Goal: Information Seeking & Learning: Compare options

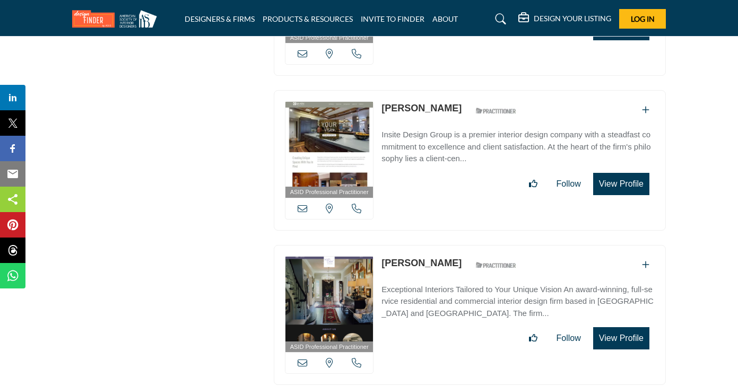
scroll to position [3185, 0]
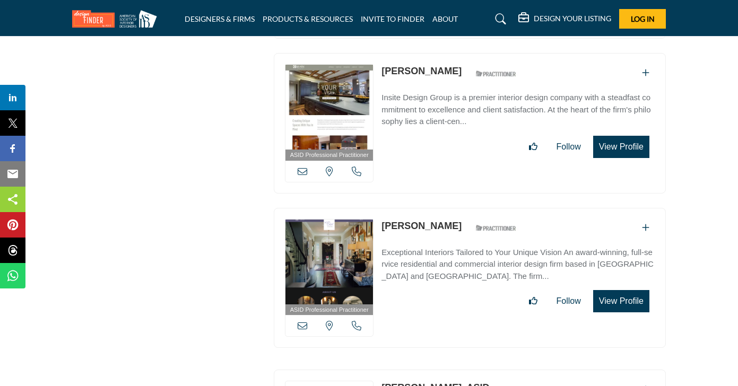
click at [451, 66] on link "Colleen Johnson" at bounding box center [422, 71] width 80 height 11
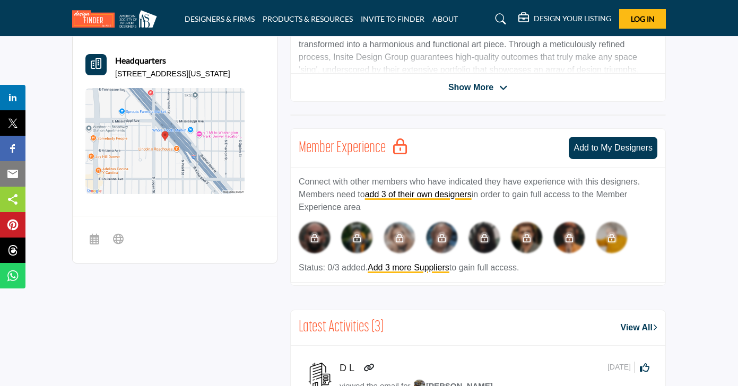
scroll to position [410, 0]
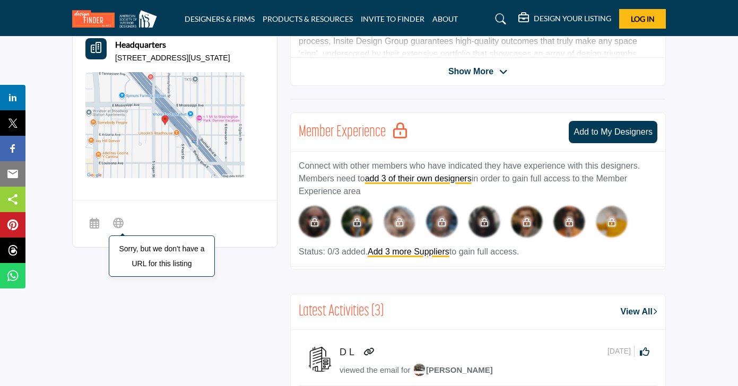
click at [121, 229] on icon at bounding box center [118, 222] width 11 height 13
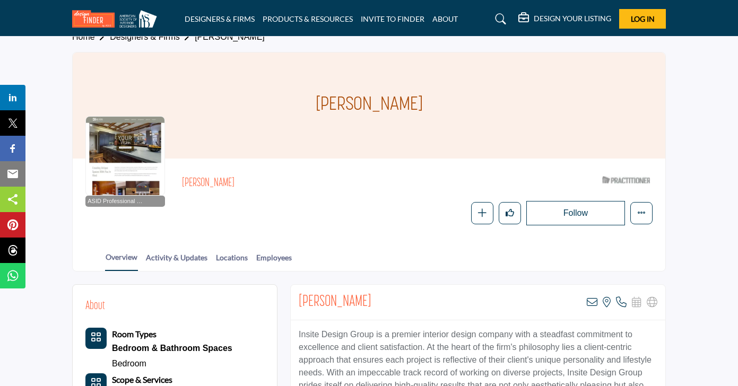
scroll to position [13, 0]
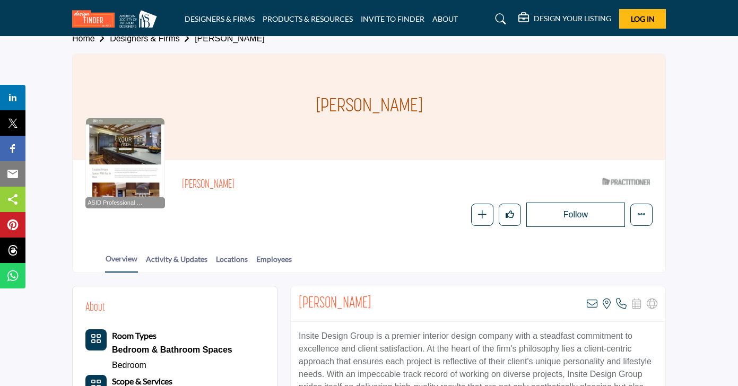
drag, startPoint x: 392, startPoint y: 310, endPoint x: 298, endPoint y: 302, distance: 93.8
click at [298, 302] on div "Colleen Johnson View email address of this listing View the location of this li…" at bounding box center [478, 305] width 375 height 36
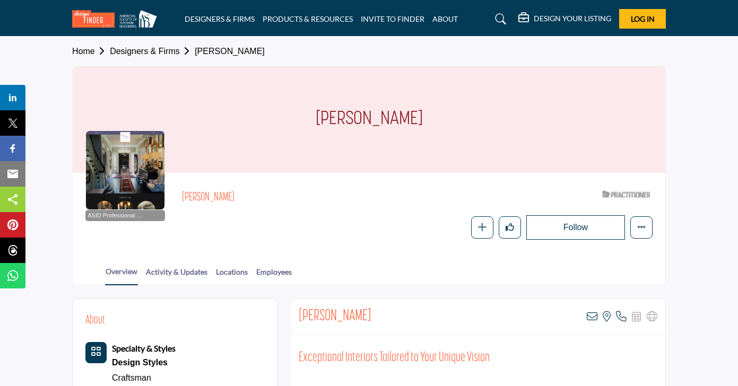
drag, startPoint x: 422, startPoint y: 122, endPoint x: 324, endPoint y: 112, distance: 98.7
click at [324, 112] on div "[PERSON_NAME]" at bounding box center [369, 120] width 593 height 106
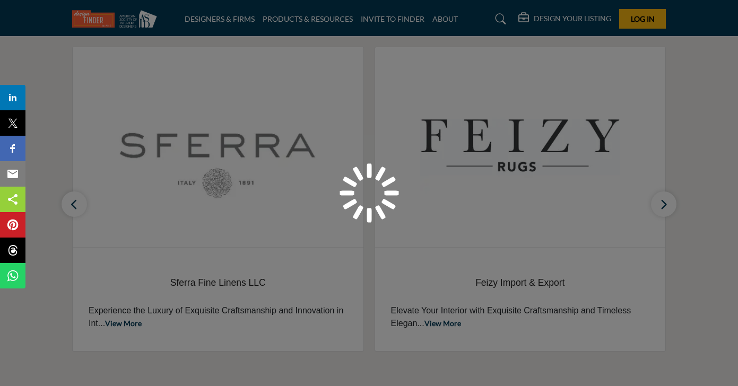
scroll to position [382, 0]
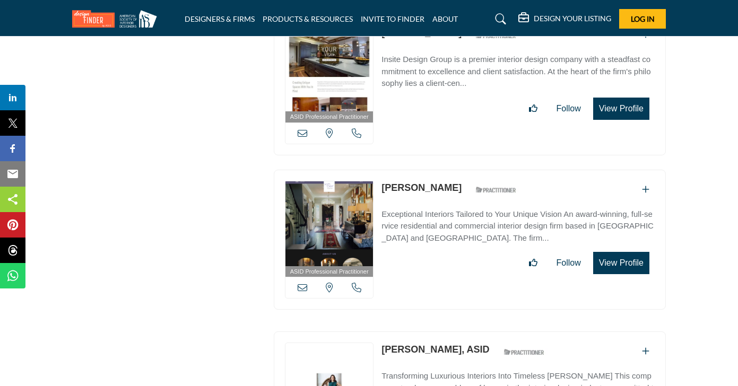
scroll to position [3252, 0]
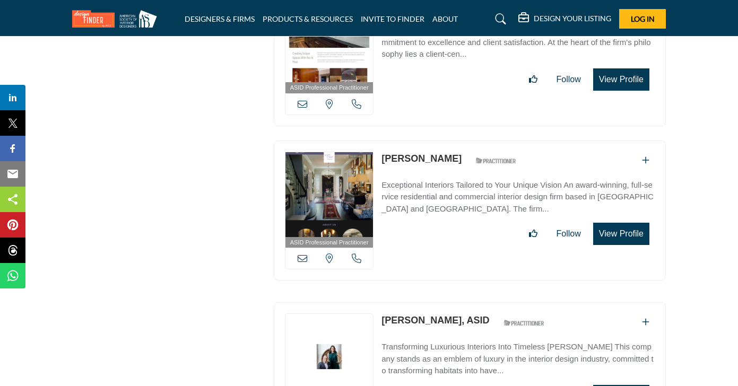
drag, startPoint x: 449, startPoint y: 142, endPoint x: 383, endPoint y: 138, distance: 66.0
click at [383, 152] on div "Colleen Kinder ASID Qualified Practitioner who validates work and experience to…" at bounding box center [452, 161] width 141 height 19
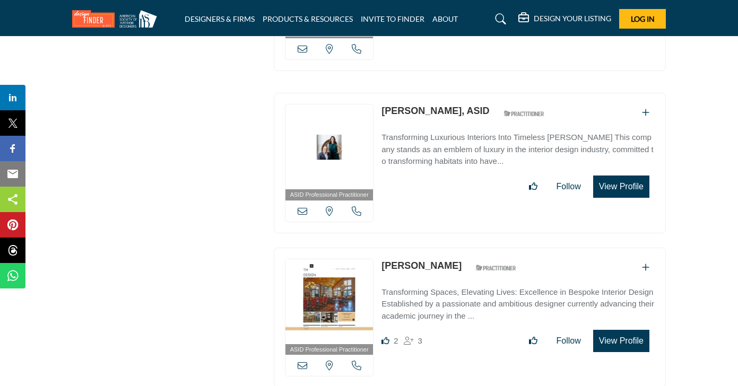
scroll to position [3477, 0]
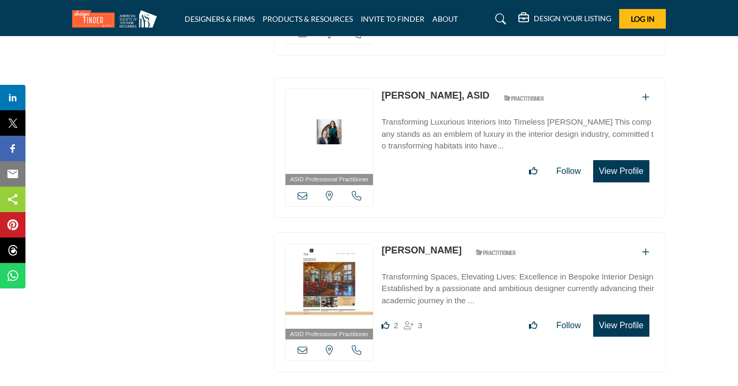
click at [465, 90] on link "George Brazil, ASID" at bounding box center [436, 95] width 108 height 11
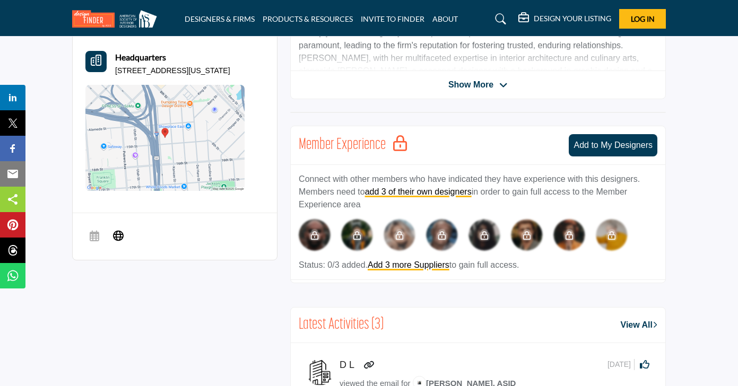
scroll to position [401, 0]
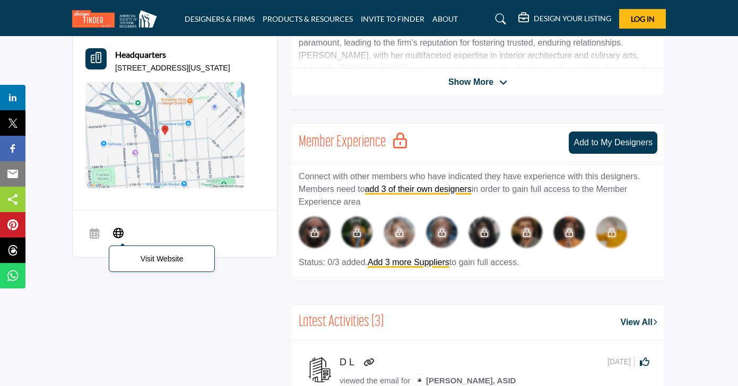
click at [116, 234] on icon at bounding box center [118, 232] width 11 height 13
click at [692, 162] on section "About Project Types Residential Projects Luxury Living Specialty & Styles Desig…" at bounding box center [369, 286] width 738 height 799
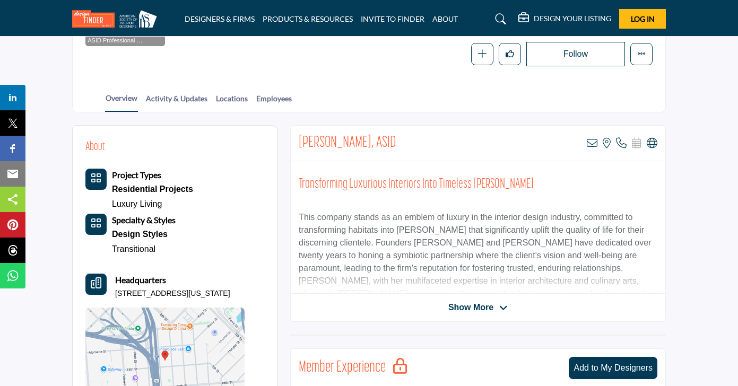
scroll to position [170, 0]
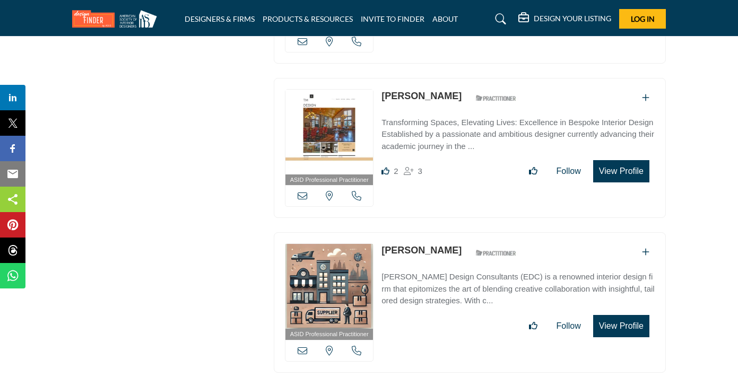
scroll to position [3633, 0]
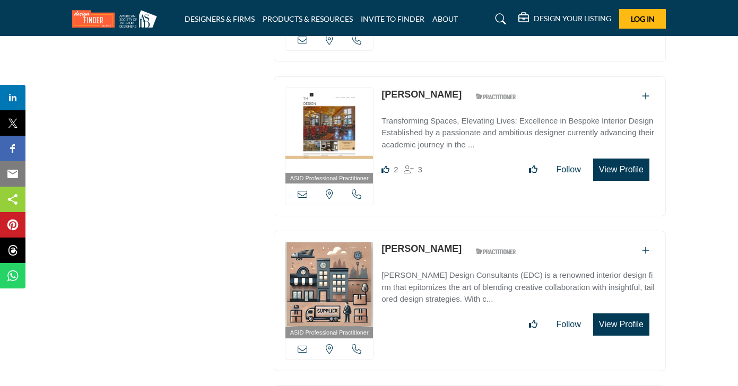
click at [419, 89] on link "[PERSON_NAME]" at bounding box center [422, 94] width 80 height 11
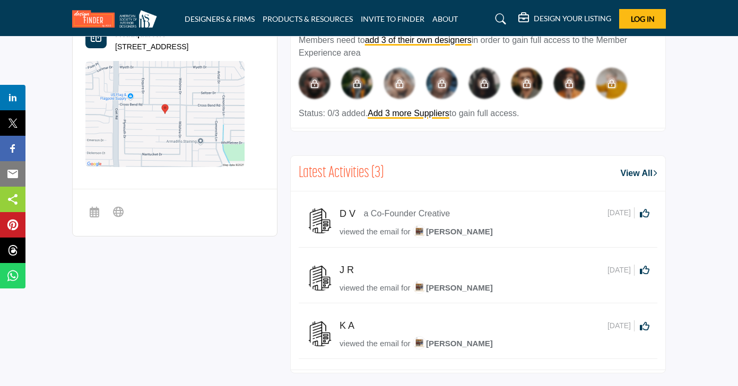
scroll to position [553, 0]
